Goal: Information Seeking & Learning: Learn about a topic

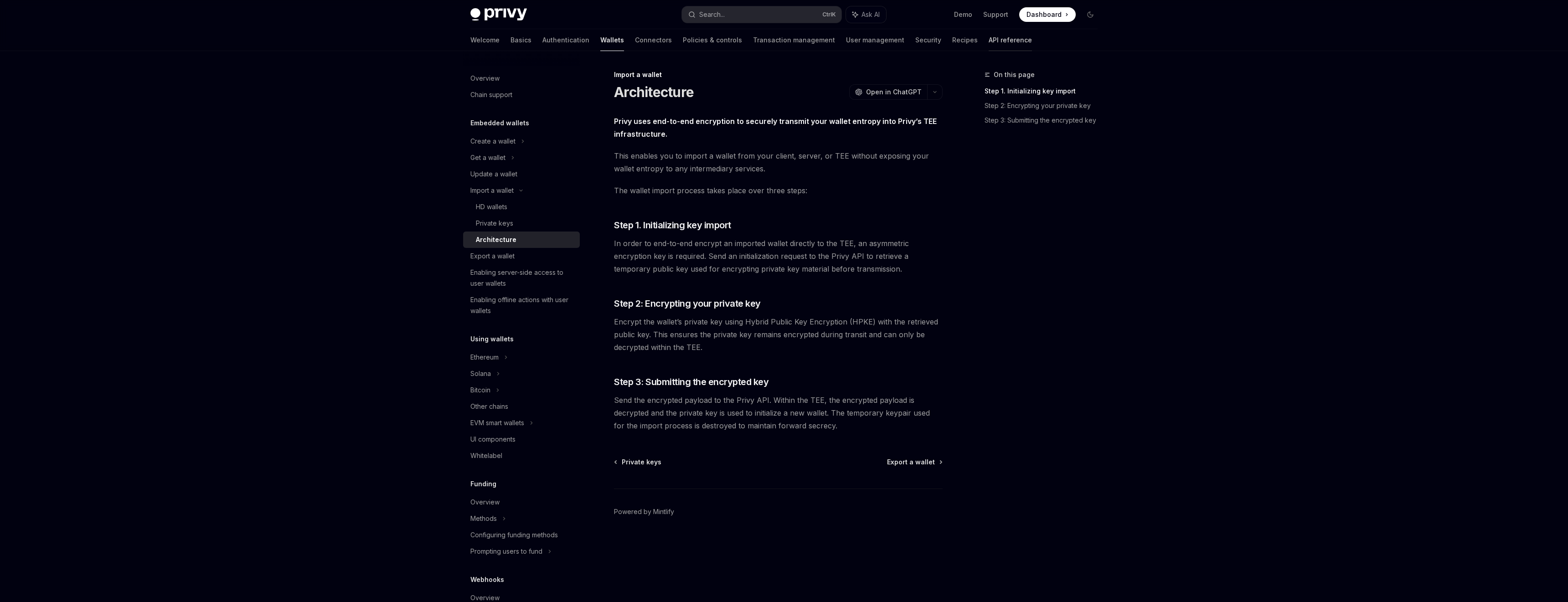
click at [989, 46] on link "API reference" at bounding box center [1010, 40] width 43 height 22
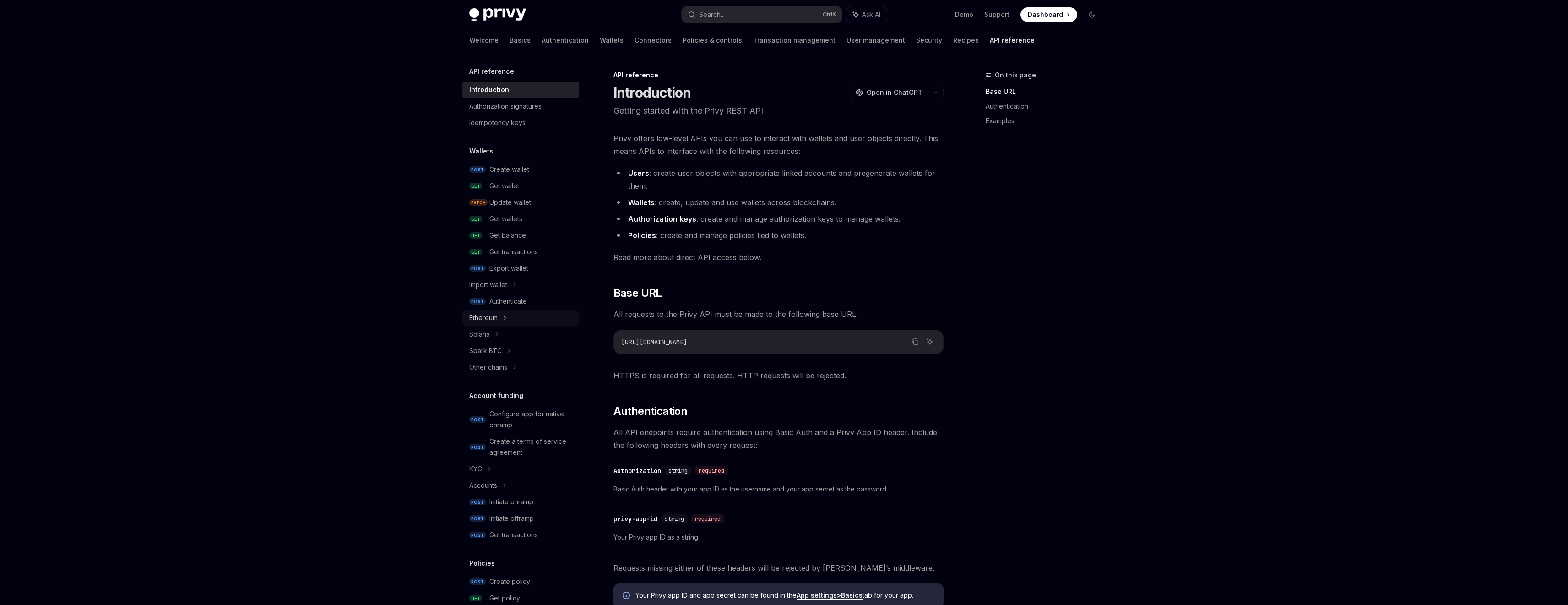
click at [509, 318] on div "Ethereum" at bounding box center [521, 317] width 117 height 17
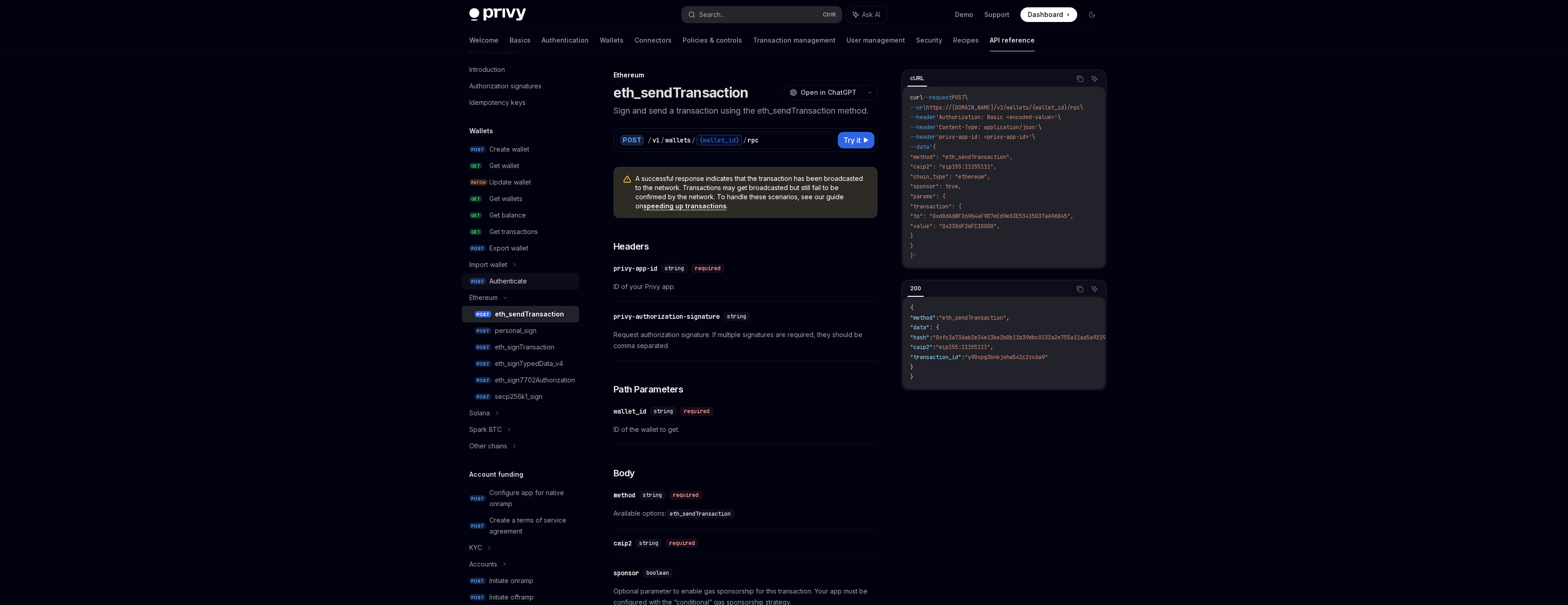
scroll to position [62, 0]
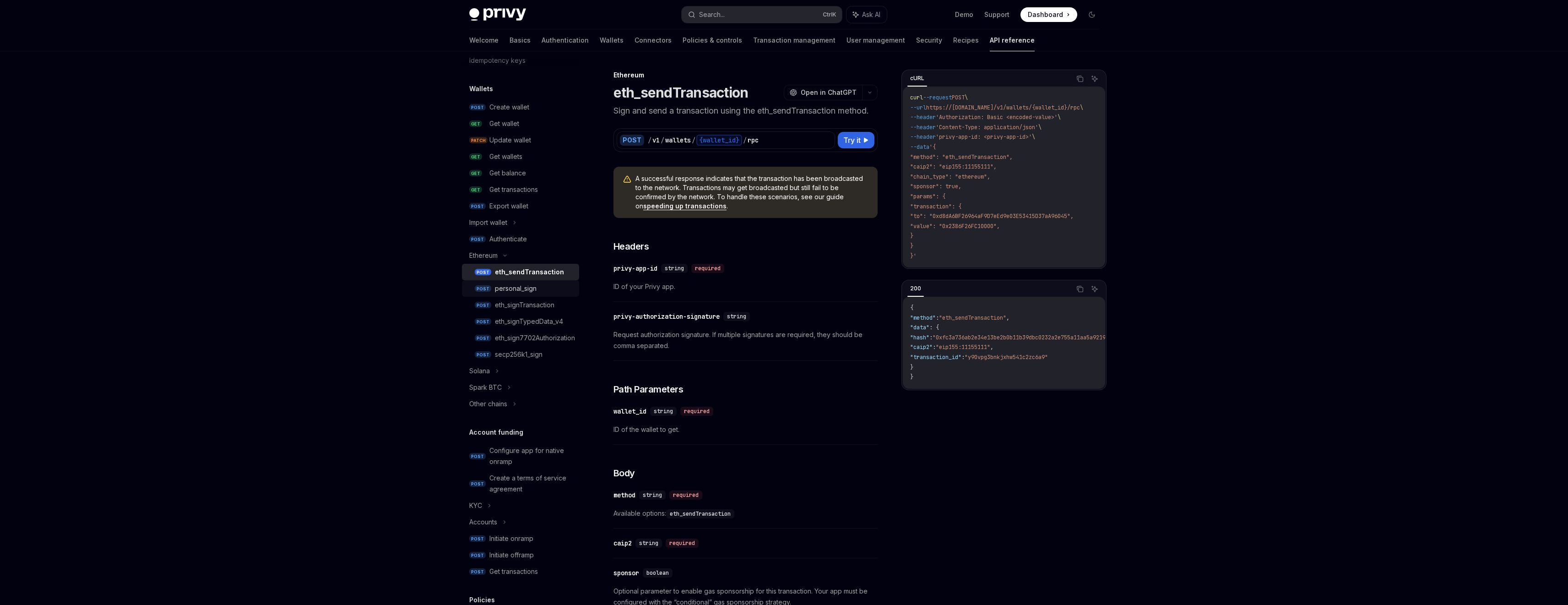
click at [551, 294] on div "personal_sign" at bounding box center [534, 289] width 79 height 11
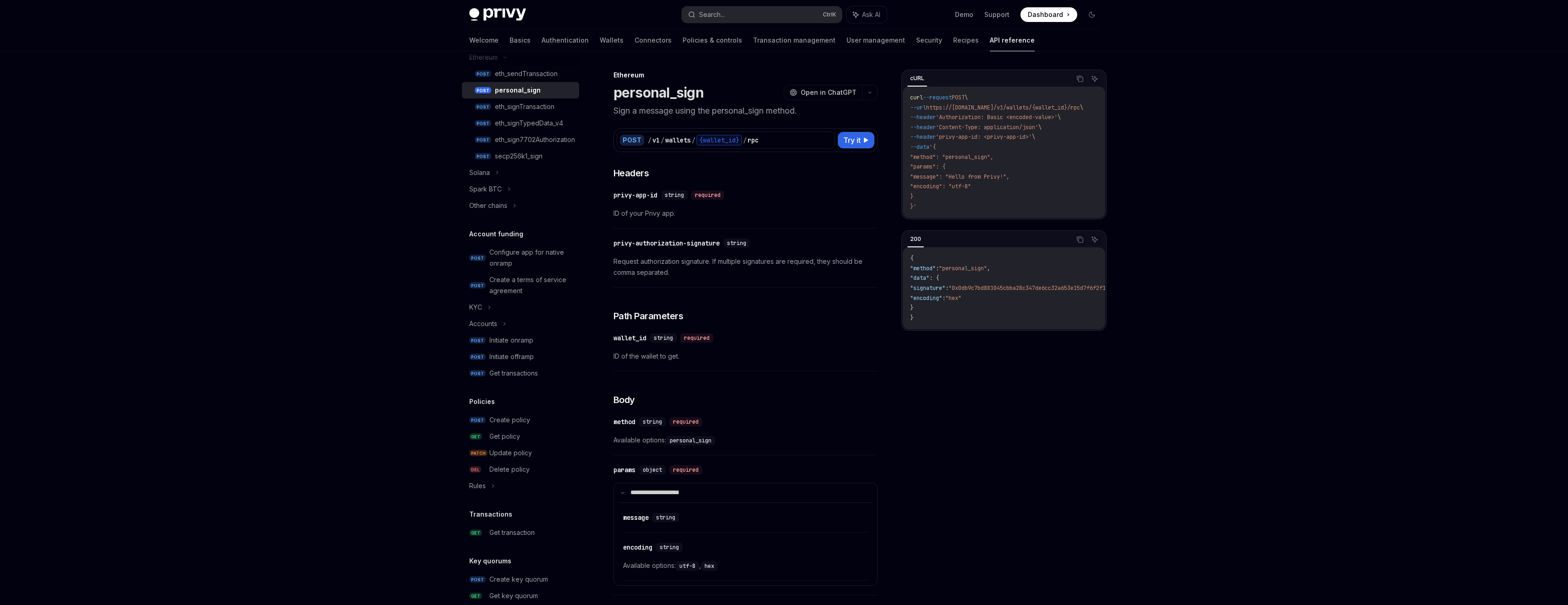
scroll to position [300, 0]
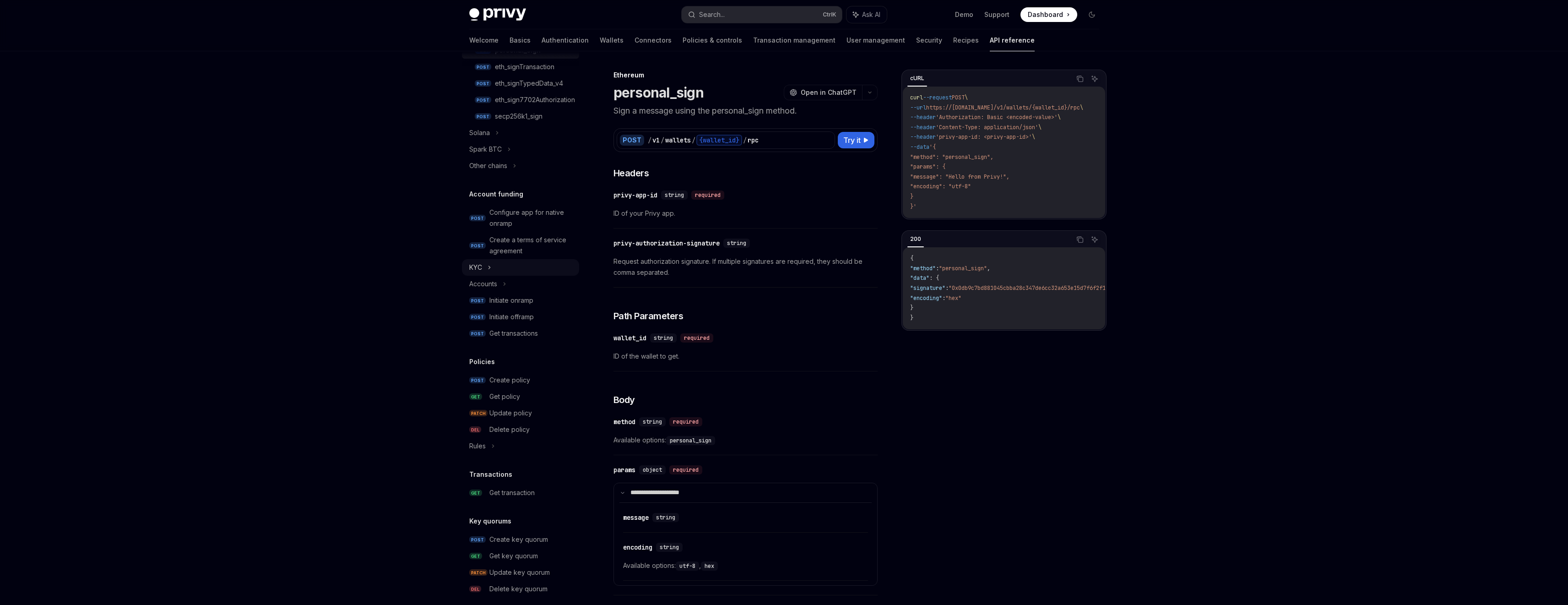
click at [559, 270] on div "KYC" at bounding box center [521, 267] width 117 height 17
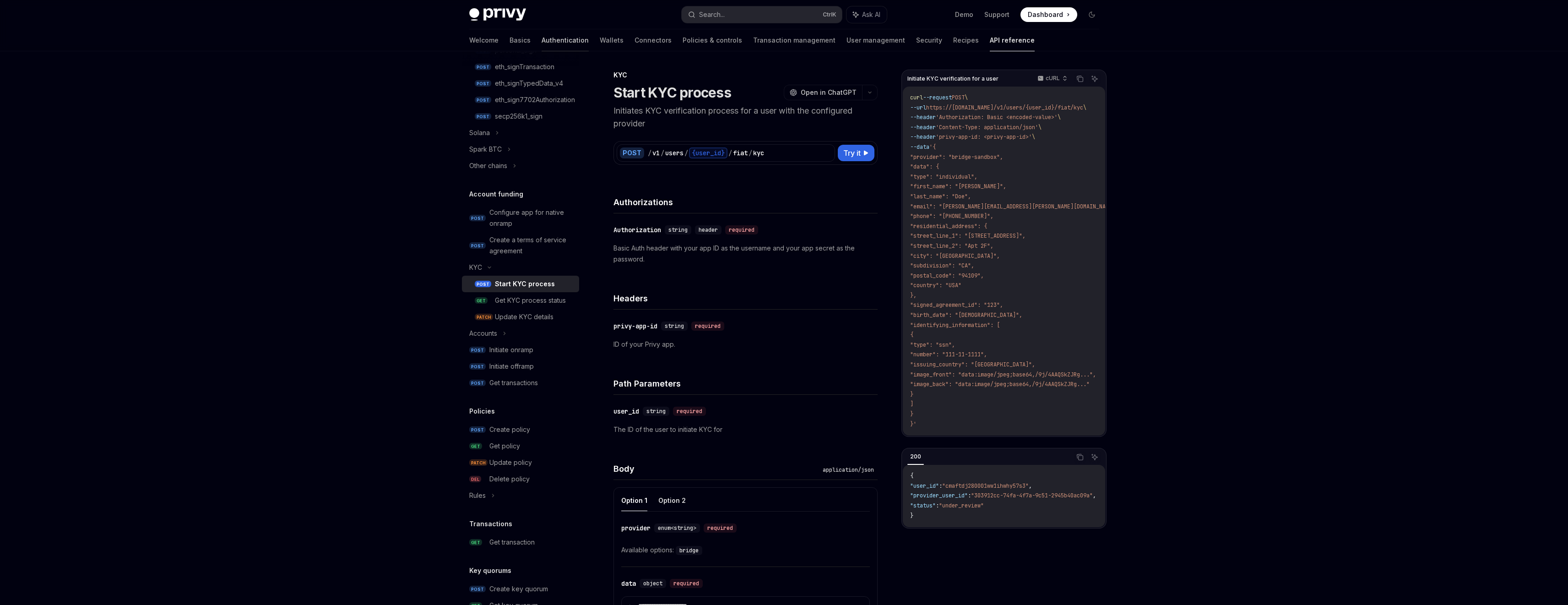
click at [542, 48] on link "Authentication" at bounding box center [565, 40] width 47 height 22
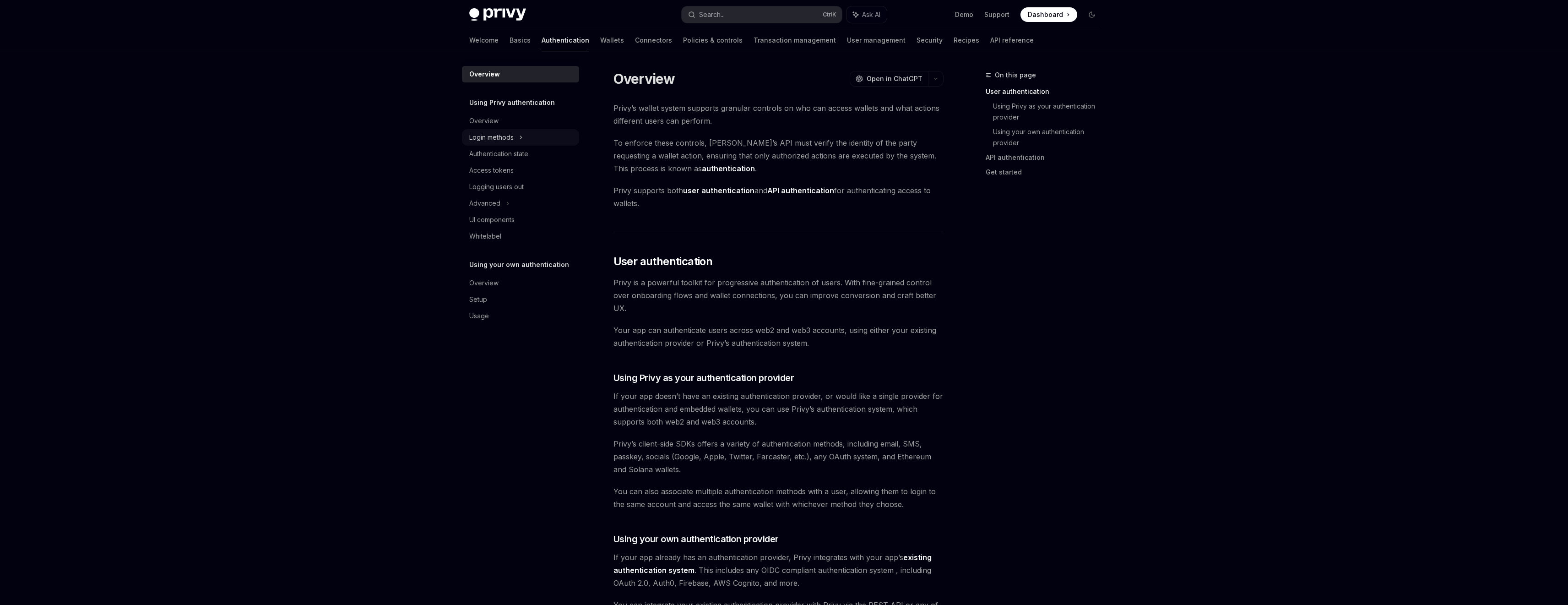
click at [513, 138] on div "Login methods" at bounding box center [491, 138] width 45 height 11
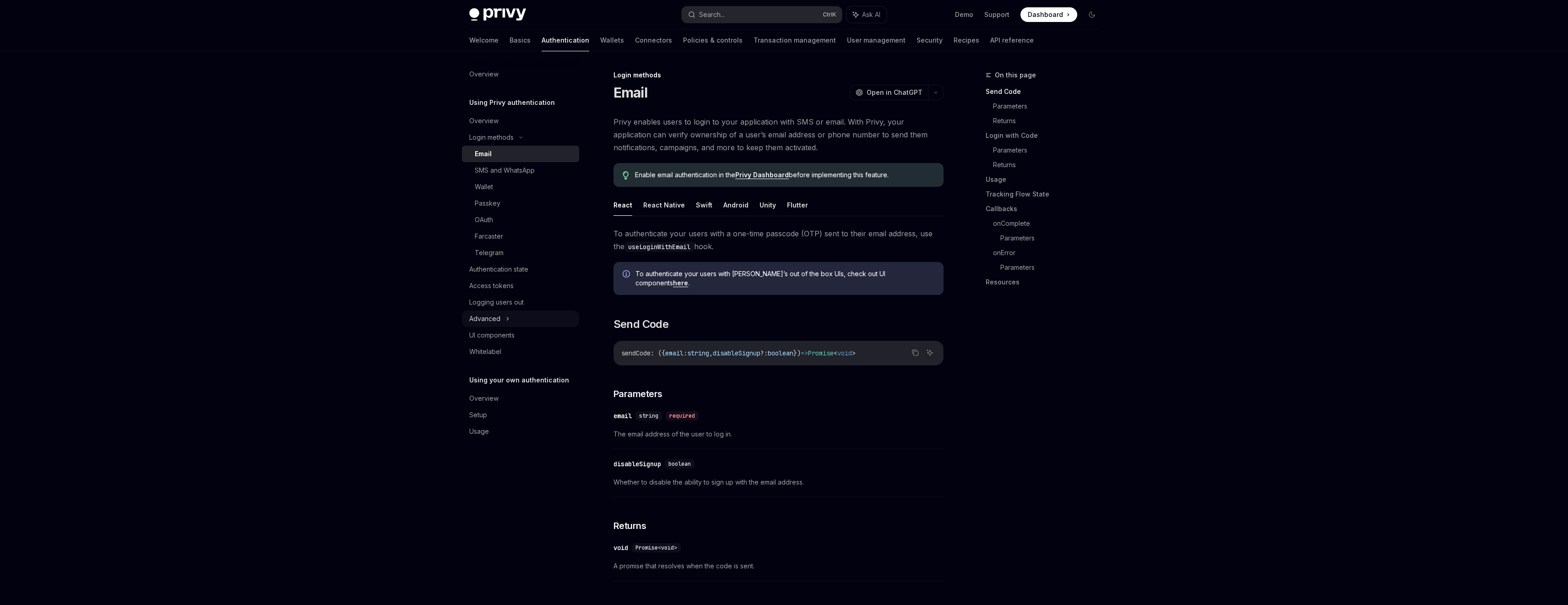
click at [518, 320] on div "Advanced" at bounding box center [521, 319] width 117 height 17
click at [516, 339] on div "MFA" at bounding box center [521, 335] width 117 height 17
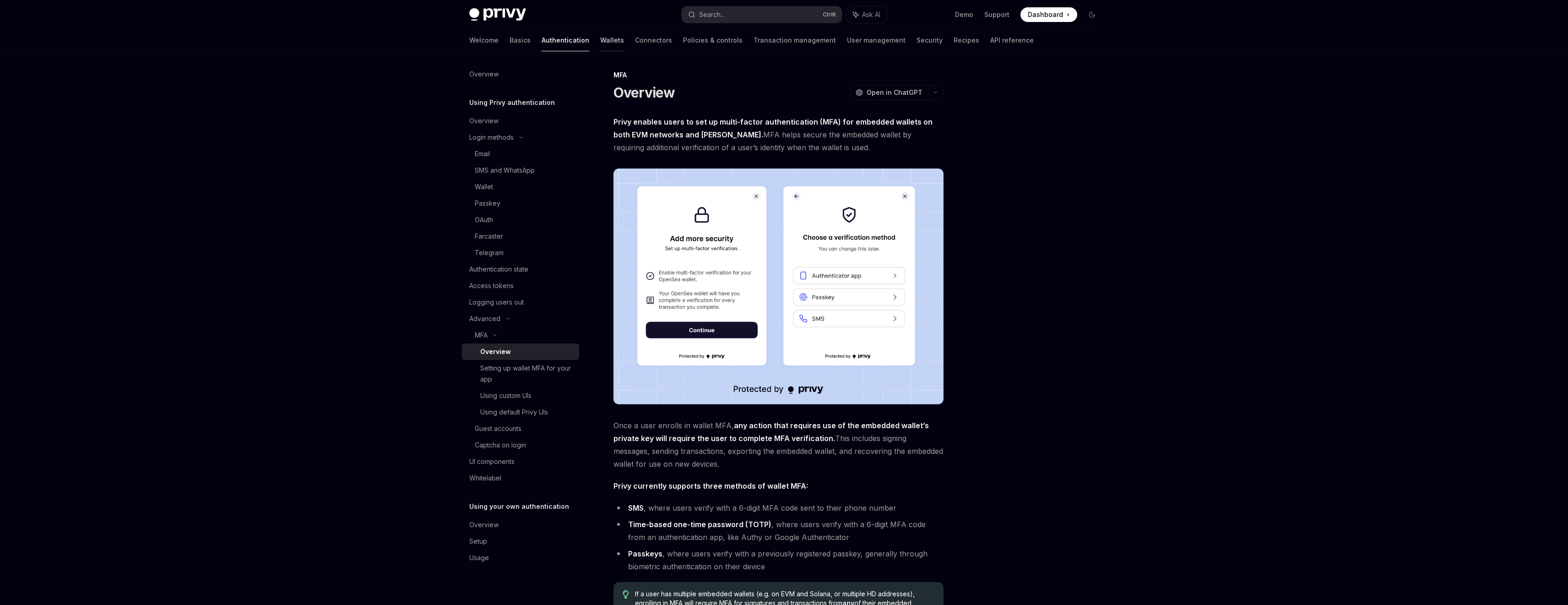
click at [600, 37] on link "Wallets" at bounding box center [612, 40] width 24 height 22
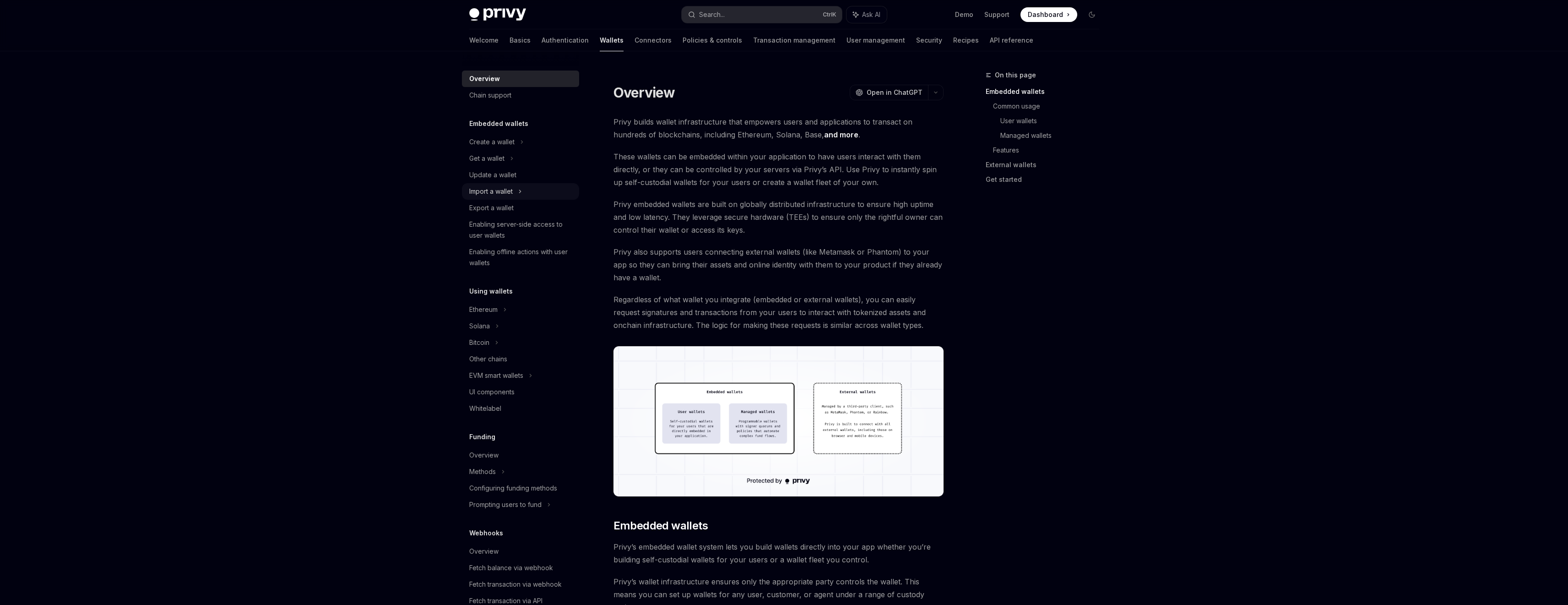
click at [522, 191] on icon at bounding box center [520, 191] width 4 height 11
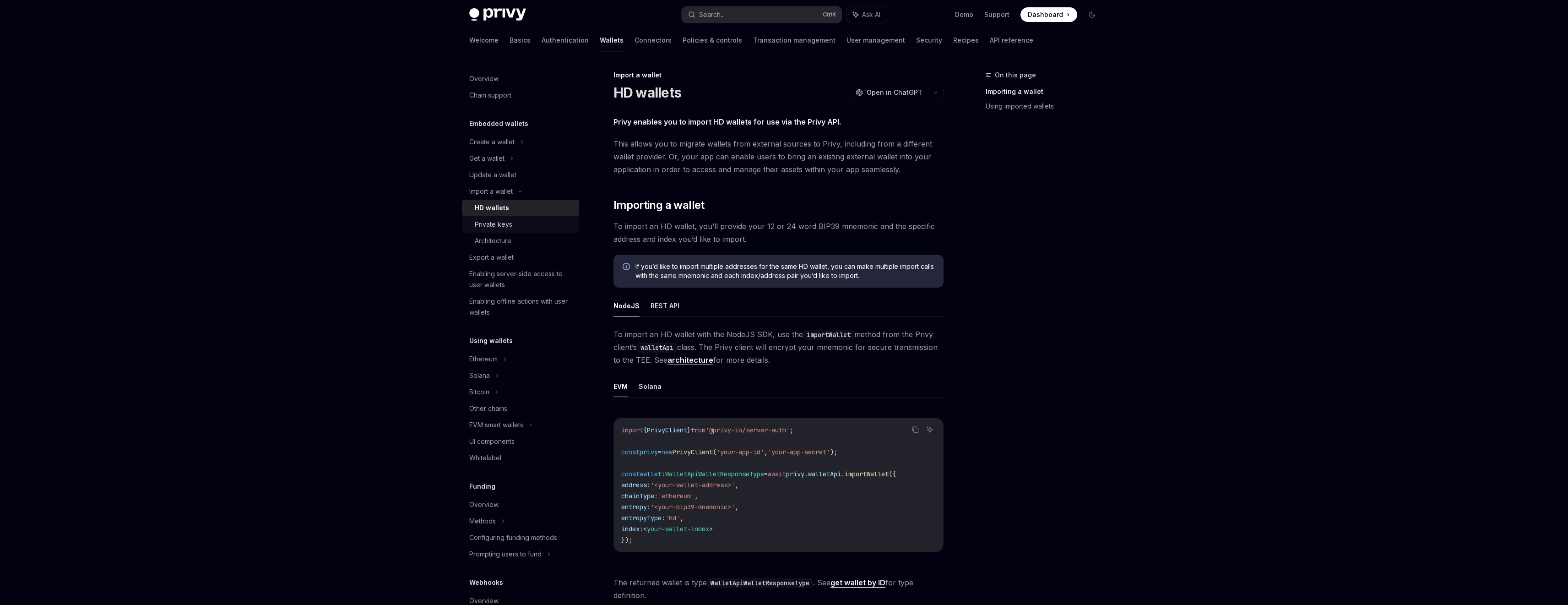
click at [542, 218] on link "Private keys" at bounding box center [521, 224] width 117 height 17
type textarea "*"
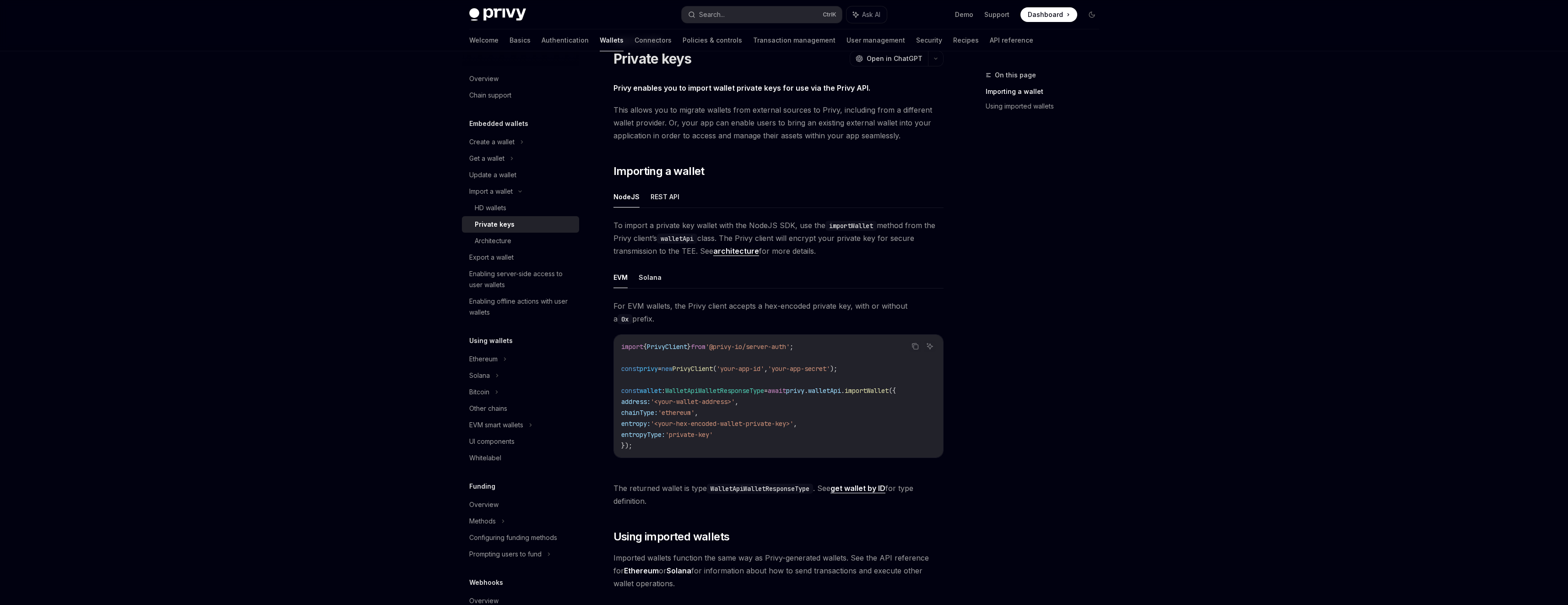
scroll to position [158, 0]
